Goal: Task Accomplishment & Management: Complete application form

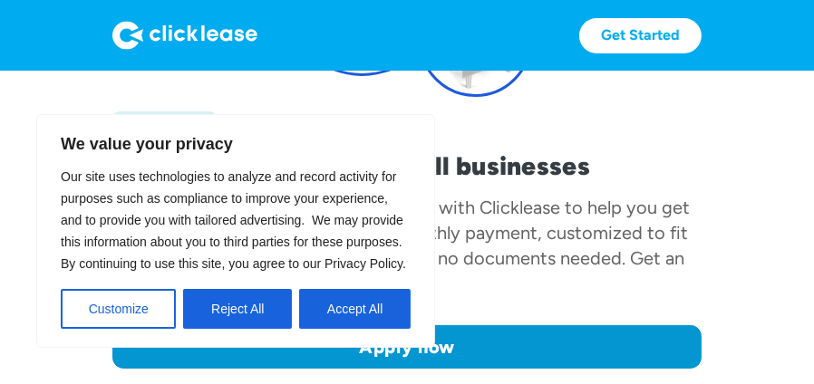
scroll to position [362, 0]
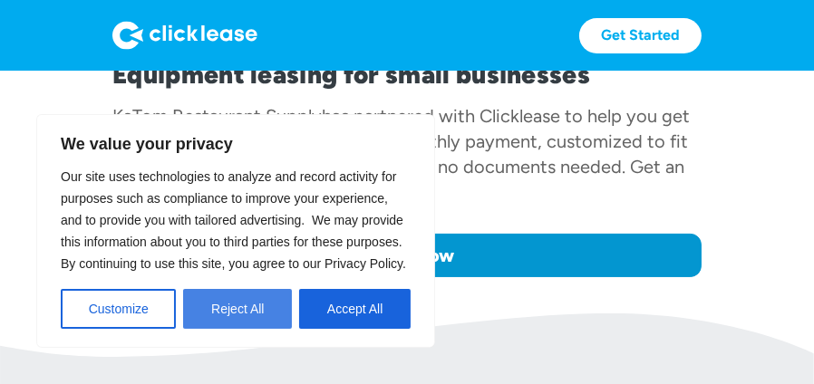
click at [235, 302] on button "Reject All" at bounding box center [237, 309] width 109 height 40
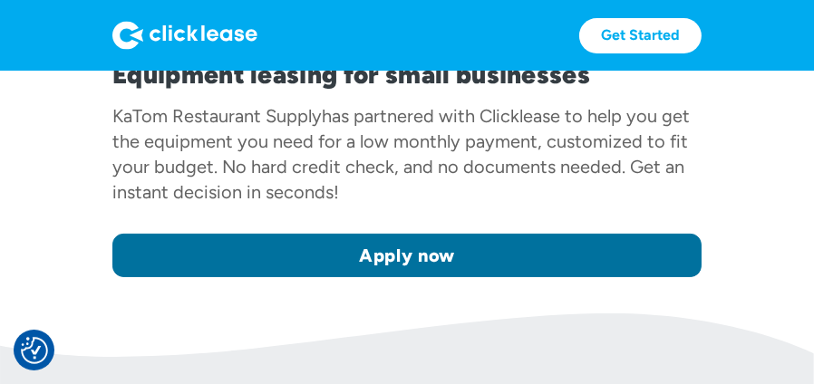
click at [504, 243] on link "Apply now" at bounding box center [406, 255] width 589 height 43
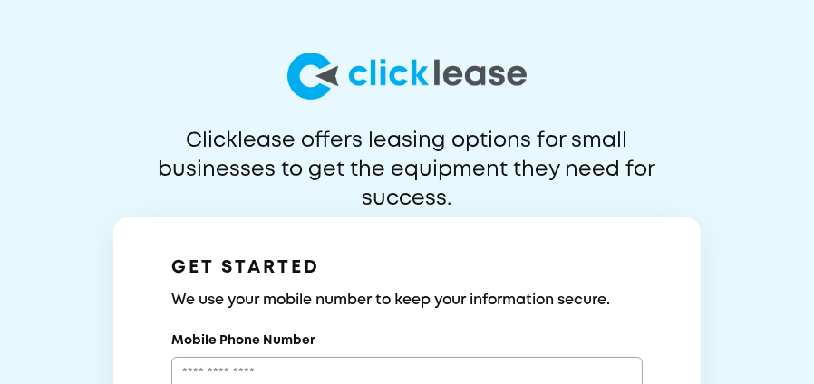
scroll to position [91, 0]
